Goal: Navigation & Orientation: Find specific page/section

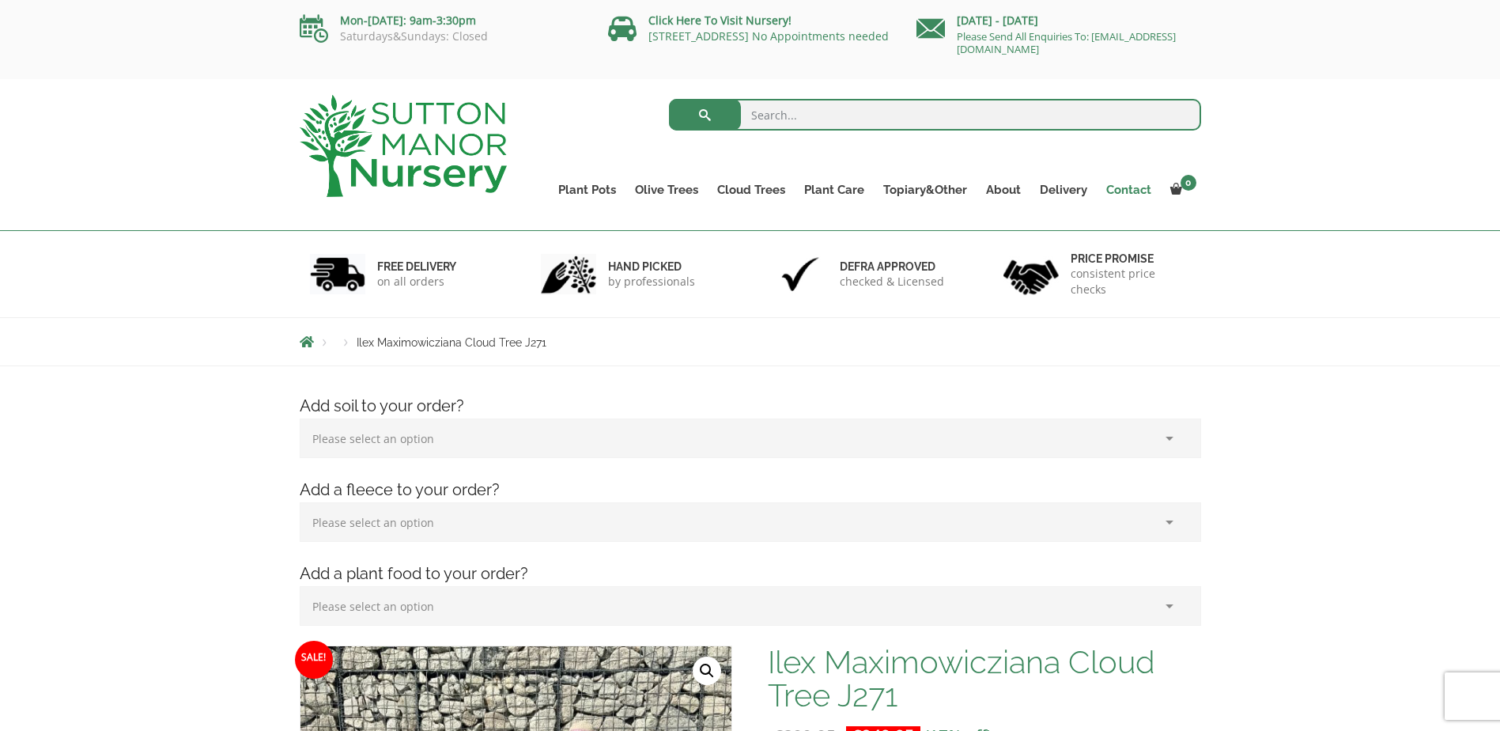
click at [1137, 187] on link "Contact" at bounding box center [1129, 190] width 64 height 22
click at [758, 255] on link "Castlewellan" at bounding box center [784, 257] width 153 height 24
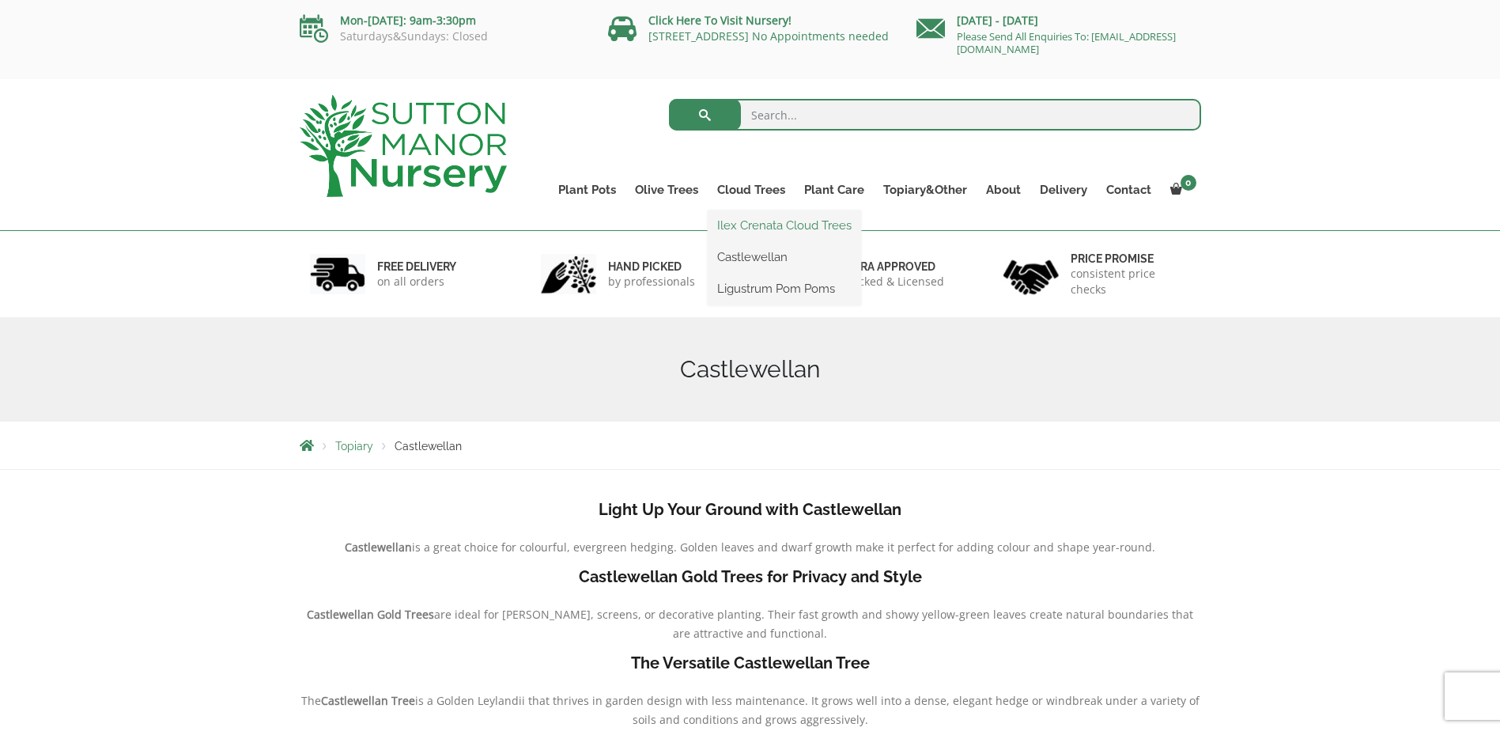
click at [749, 221] on link "Ilex Crenata Cloud Trees" at bounding box center [784, 226] width 153 height 24
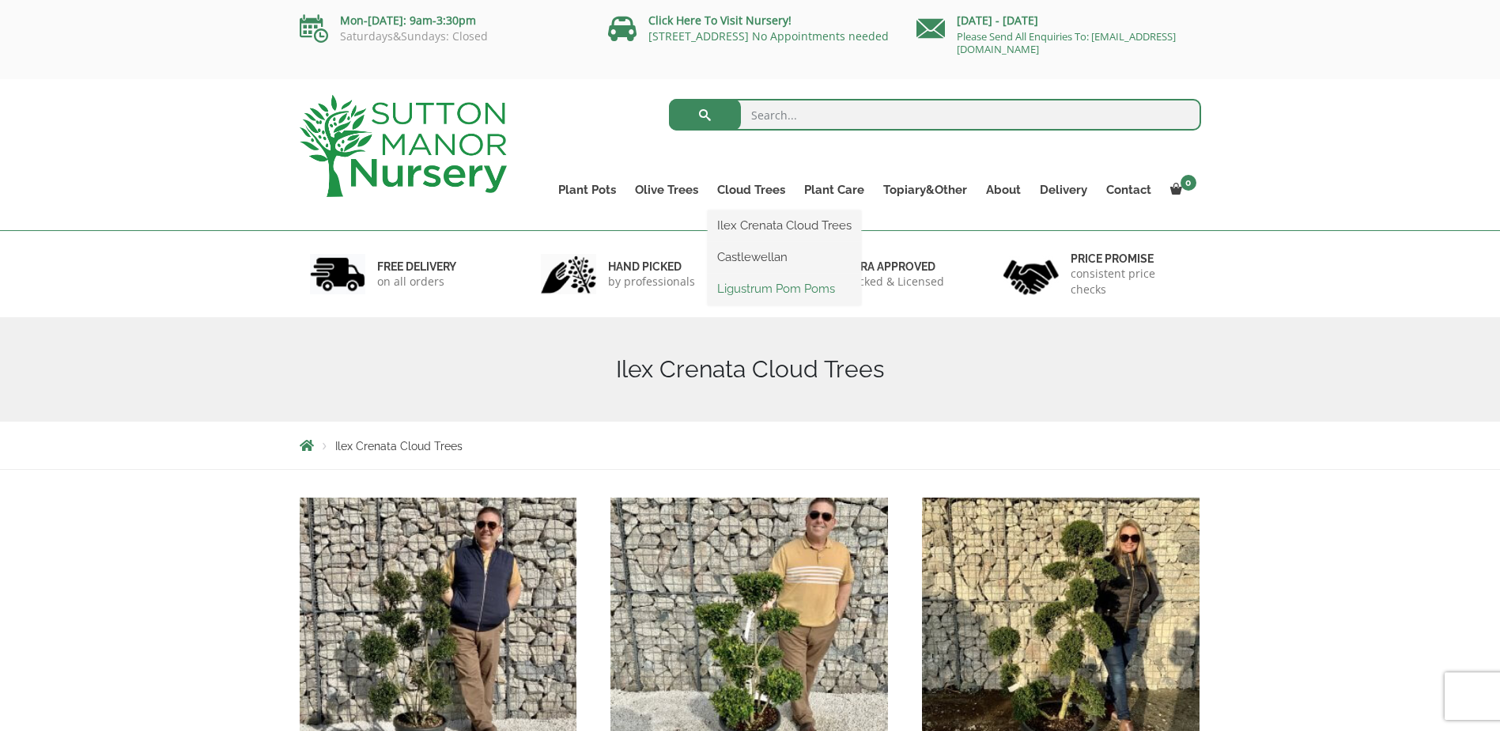
click at [766, 285] on link "Ligustrum Pom Poms" at bounding box center [784, 289] width 153 height 24
